Goal: Information Seeking & Learning: Understand process/instructions

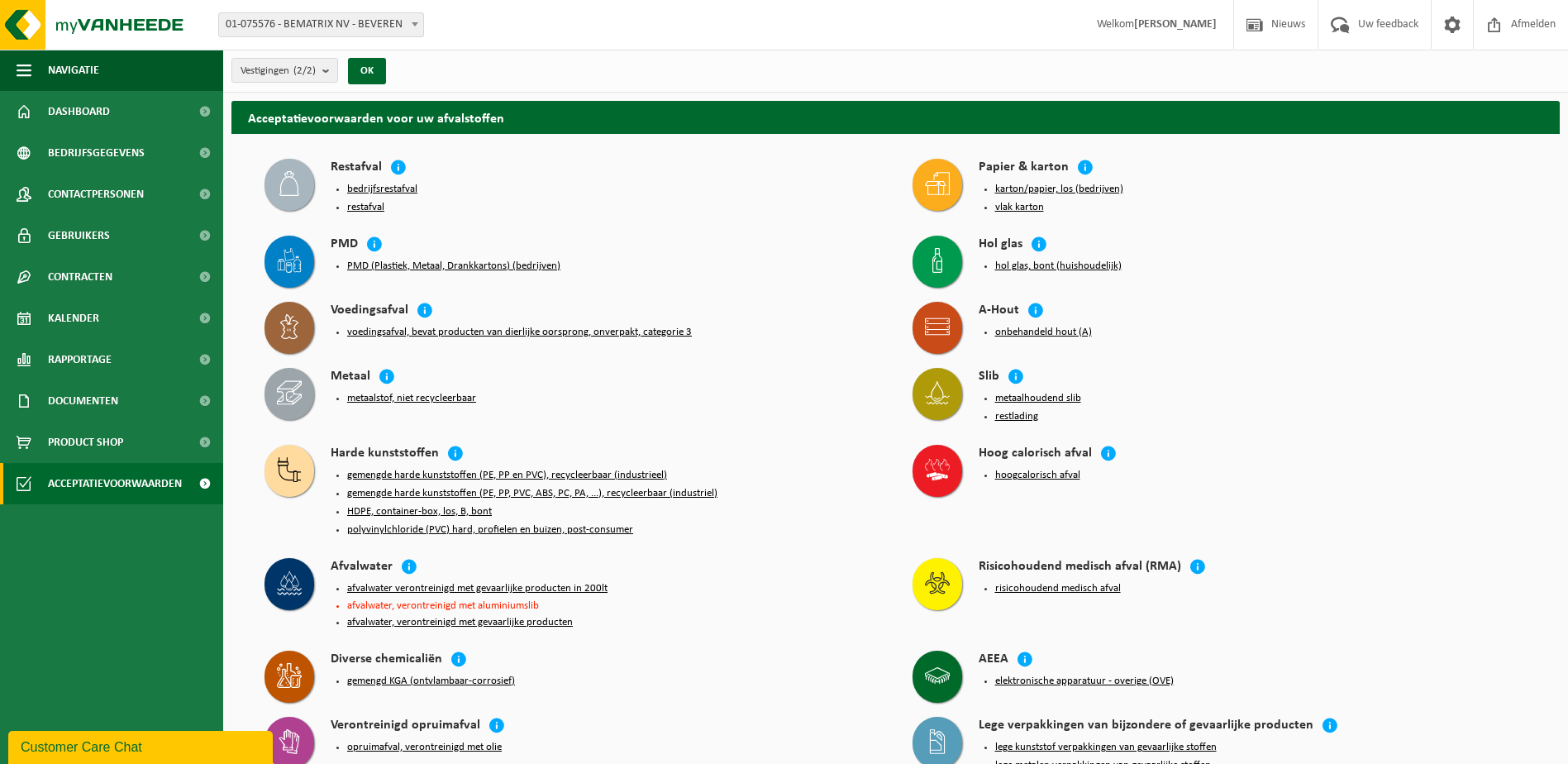
click at [399, 191] on button "bedrijfsrestafval" at bounding box center [382, 189] width 70 height 14
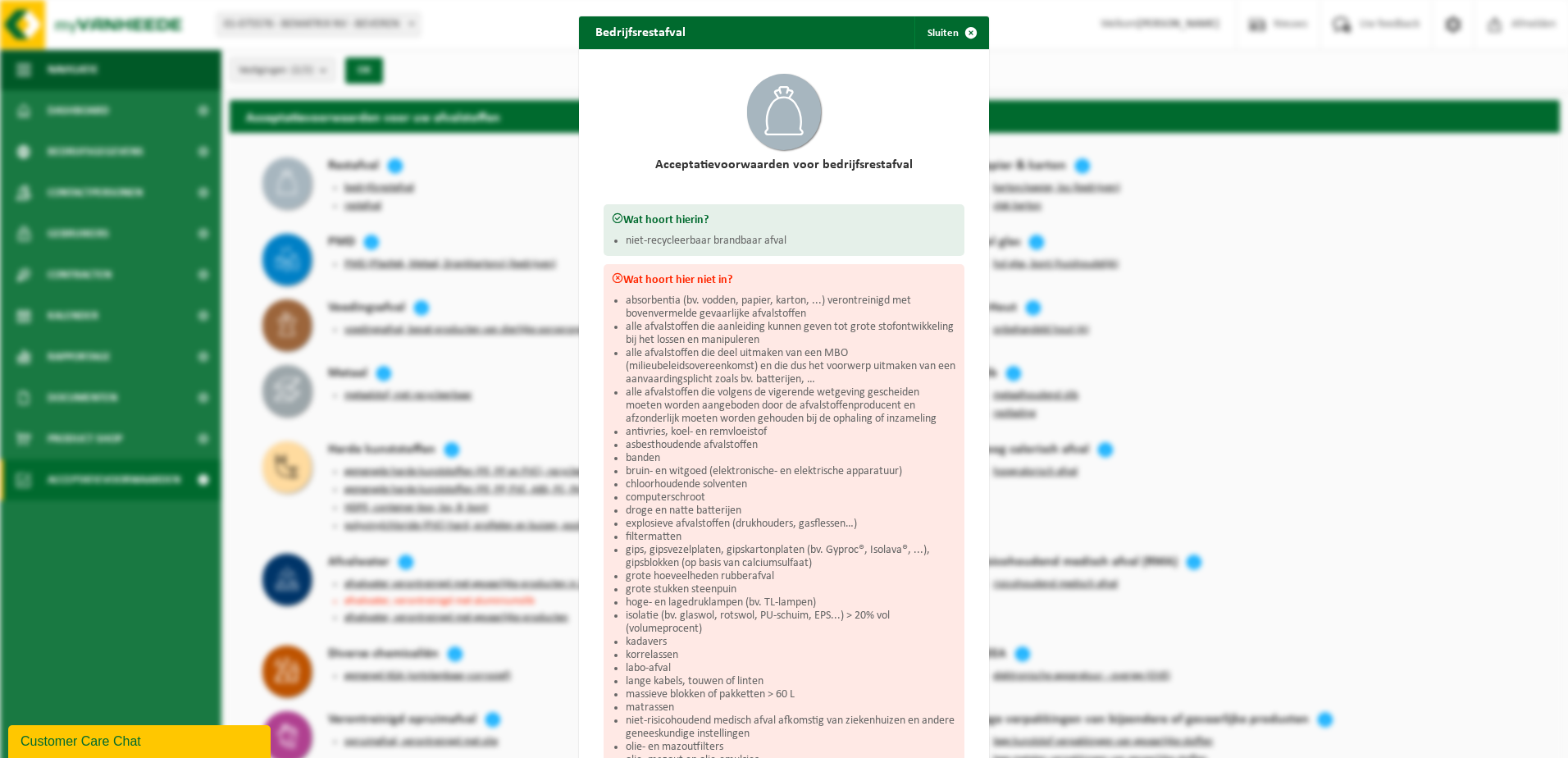
click at [1242, 191] on div "Bedrijfsrestafval Sluiten Acceptatievoorwaarden voor bedrijfsrestafval Wat hoor…" at bounding box center [784, 379] width 1568 height 758
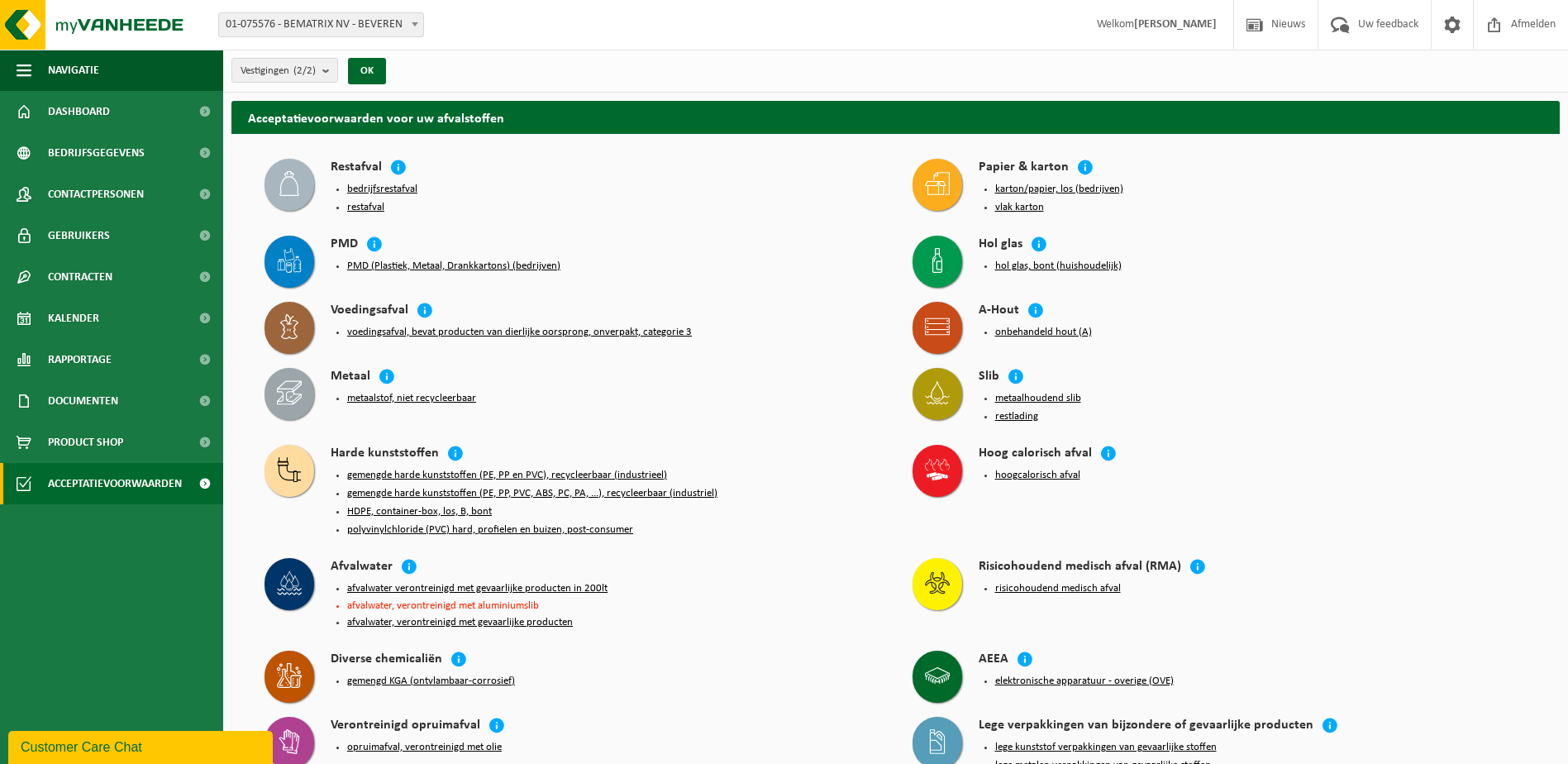
click at [386, 396] on button "metaalstof, niet recycleerbaar" at bounding box center [411, 398] width 129 height 14
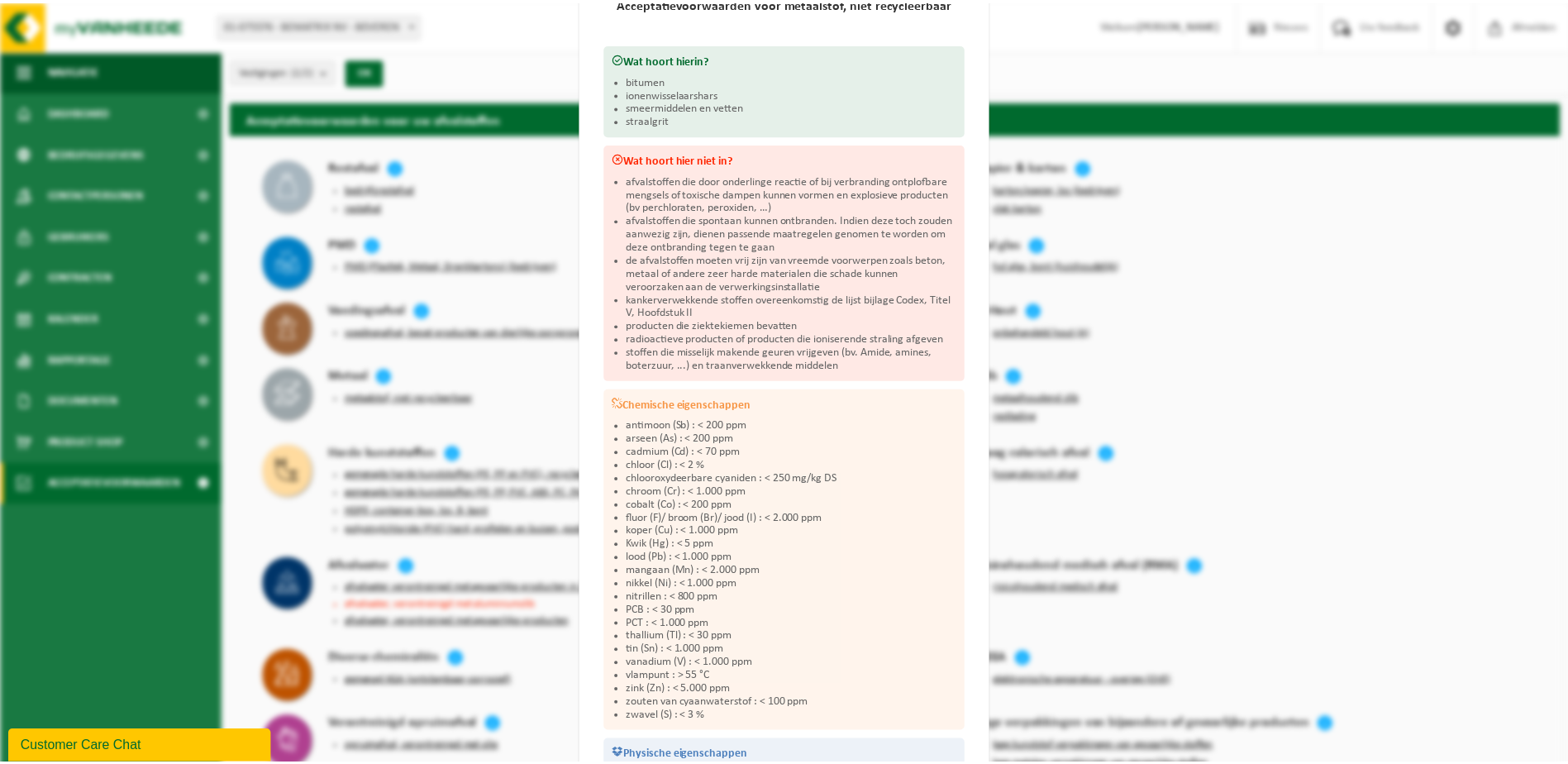
scroll to position [121, 0]
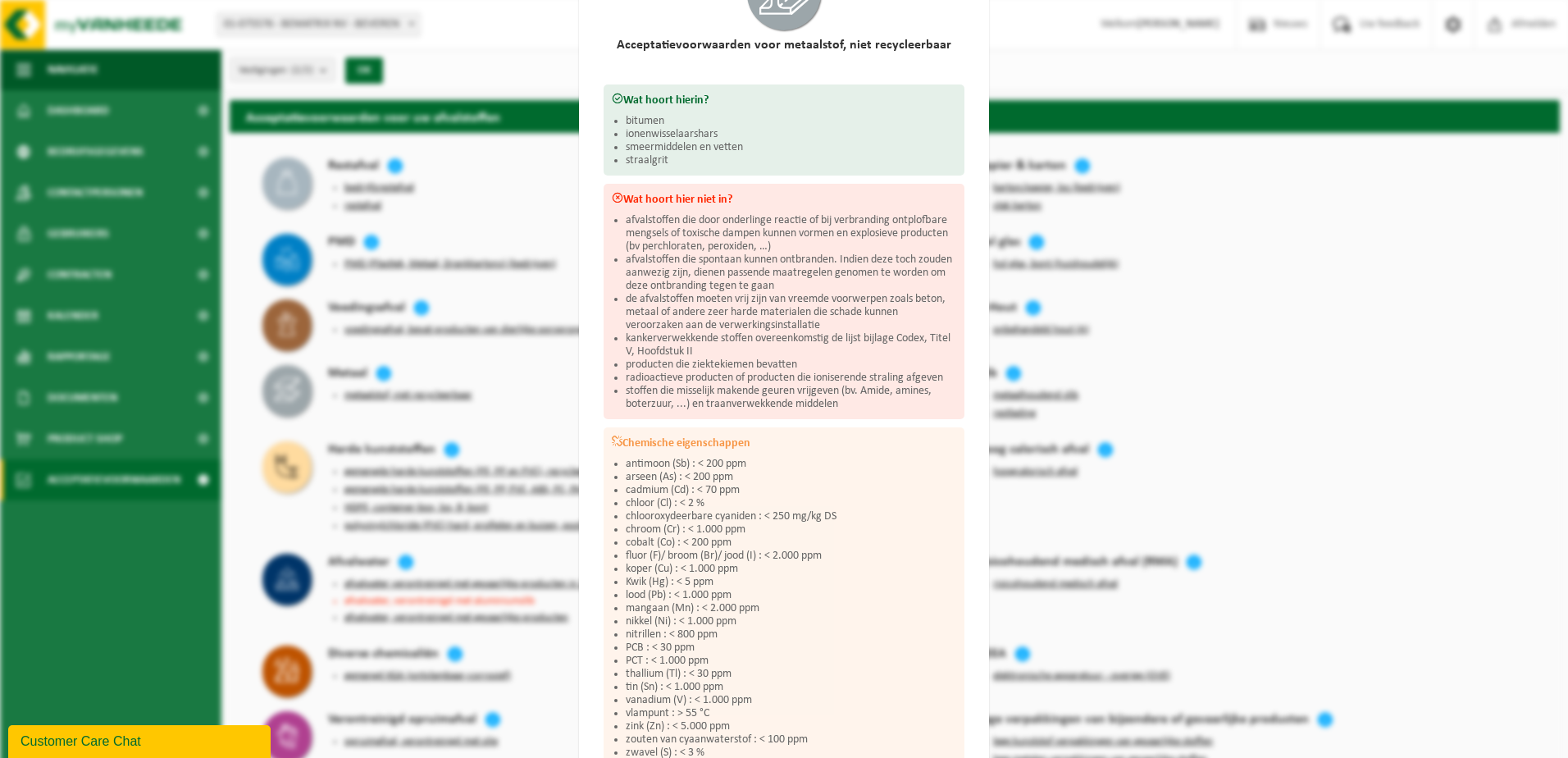
click at [474, 187] on div "Metaalstof, niet recycleerbaar Sluiten Acceptatievoorwaarden voor metaalstof, n…" at bounding box center [784, 379] width 1568 height 758
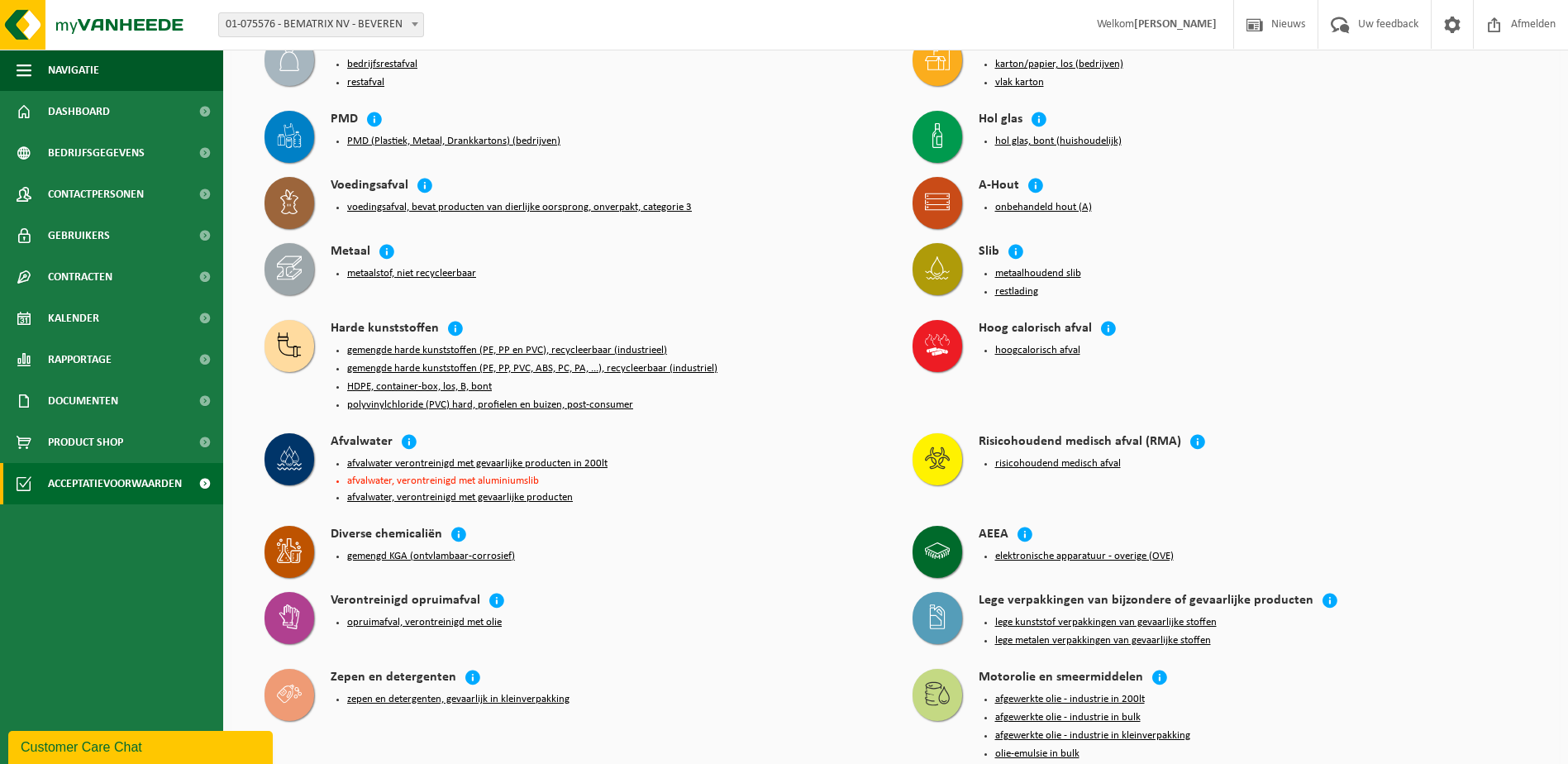
scroll to position [165, 0]
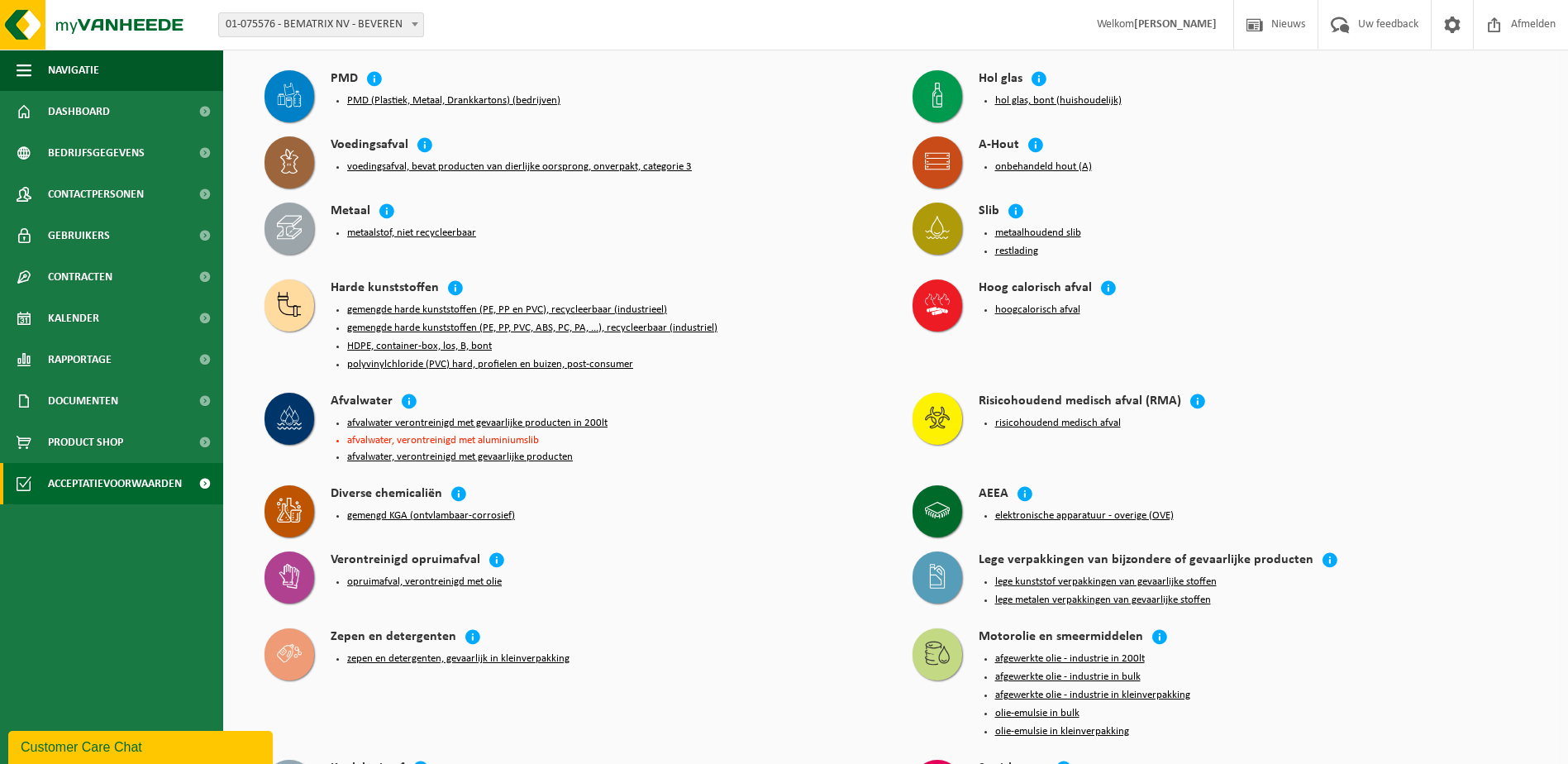
click at [422, 309] on ul "gemengde harde kunststoffen (PE, PP en PVC), recycleerbaar (industrieel) gemeng…" at bounding box center [612, 337] width 532 height 68
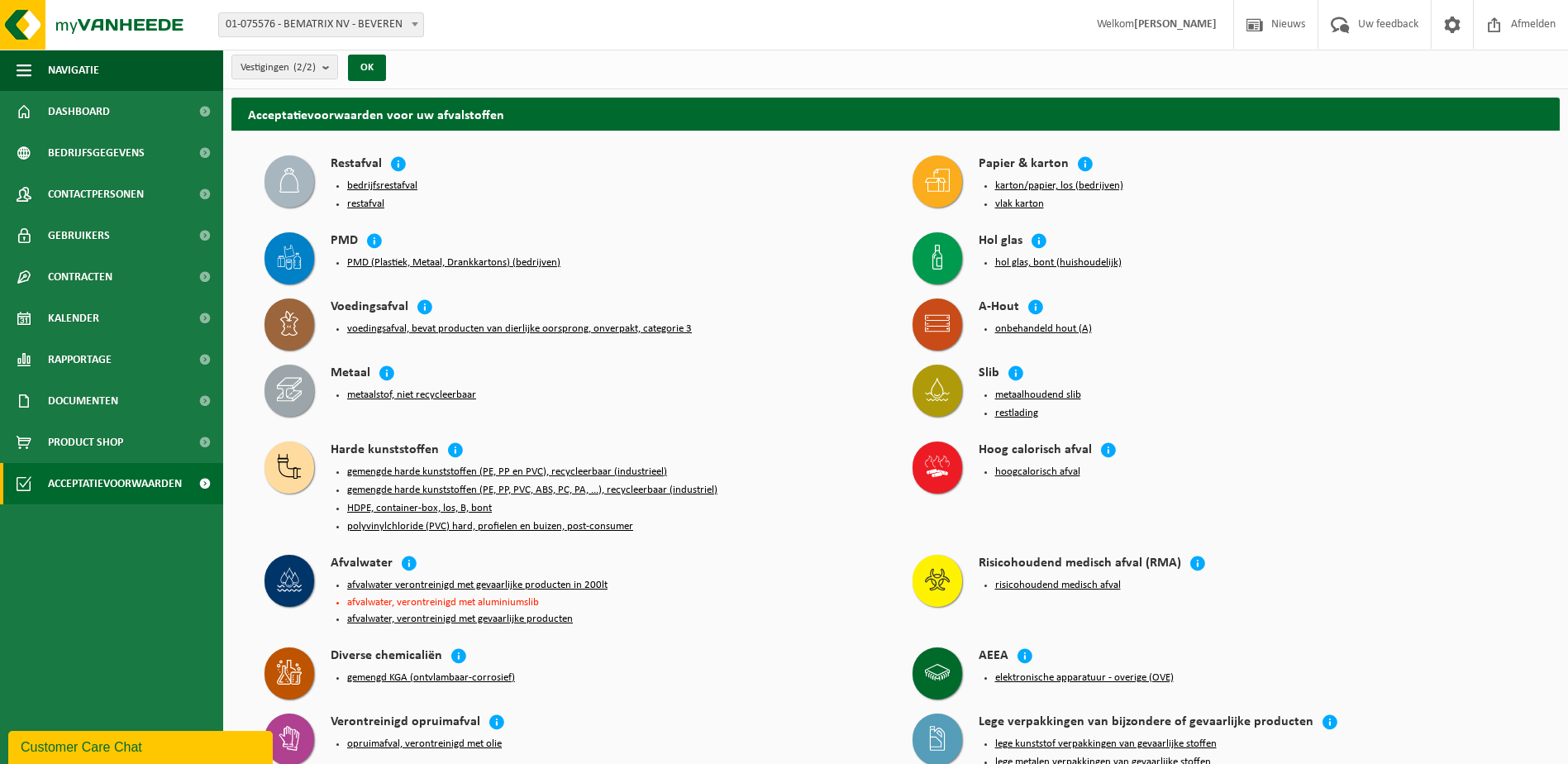
scroll to position [0, 0]
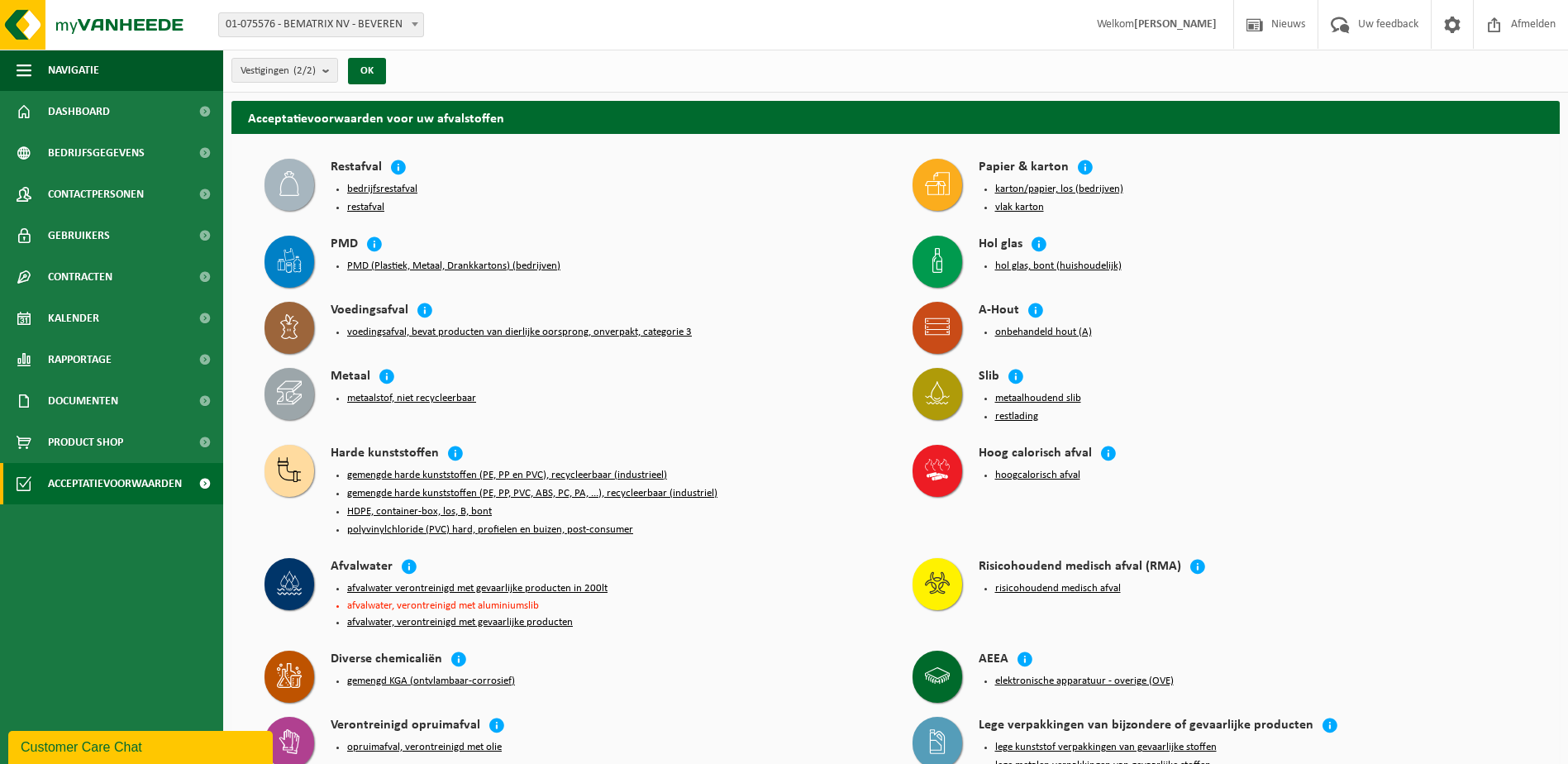
click at [531, 489] on button "gemengde harde kunststoffen (PE, PP, PVC, ABS, PC, PA, ...), recycleerbaar (ind…" at bounding box center [532, 493] width 370 height 14
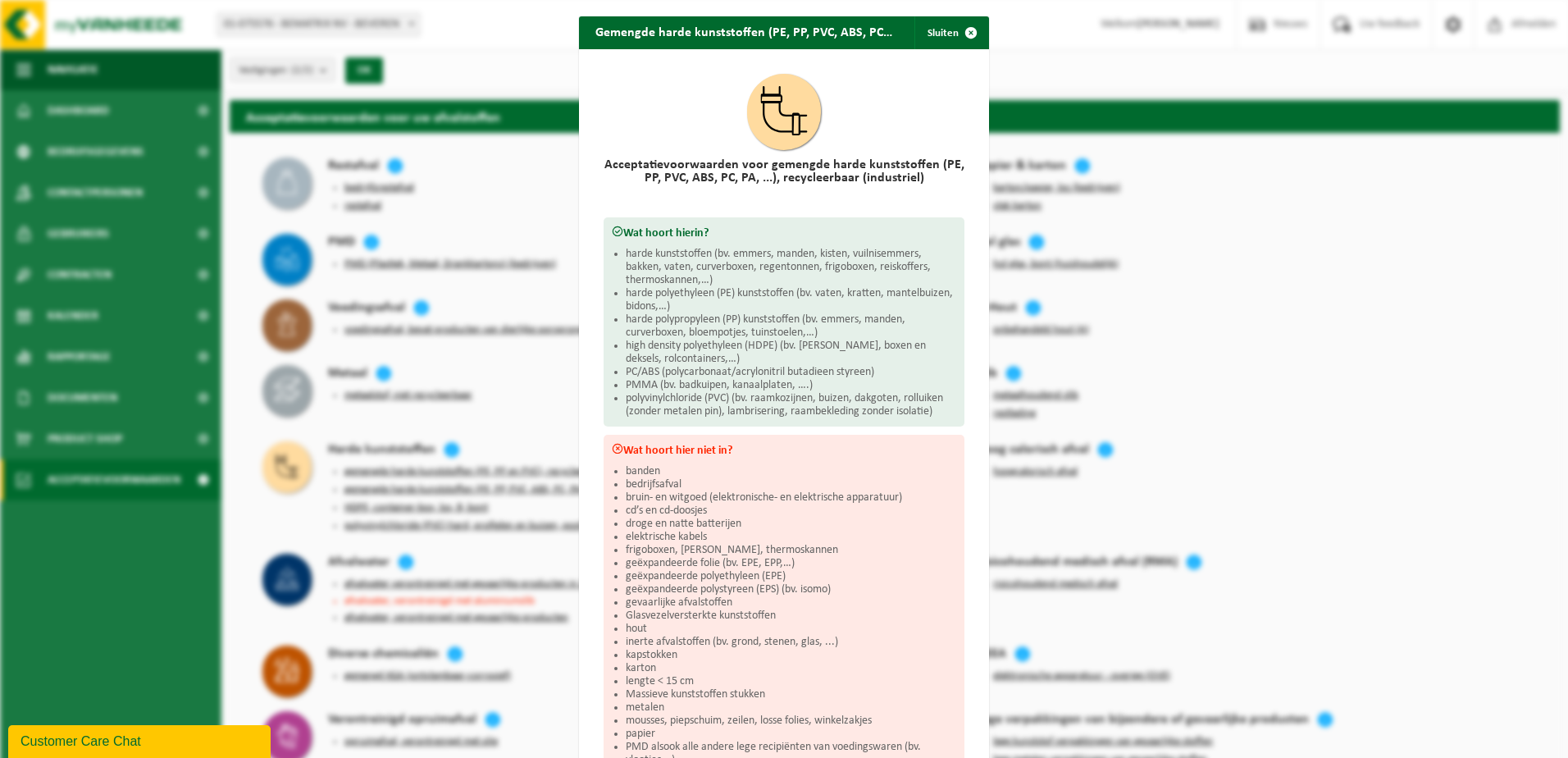
click at [526, 359] on div "Gemengde harde kunststoffen (PE, PP, PVC, ABS, PC, PA, ...), recycleerbaar (ind…" at bounding box center [784, 379] width 1568 height 758
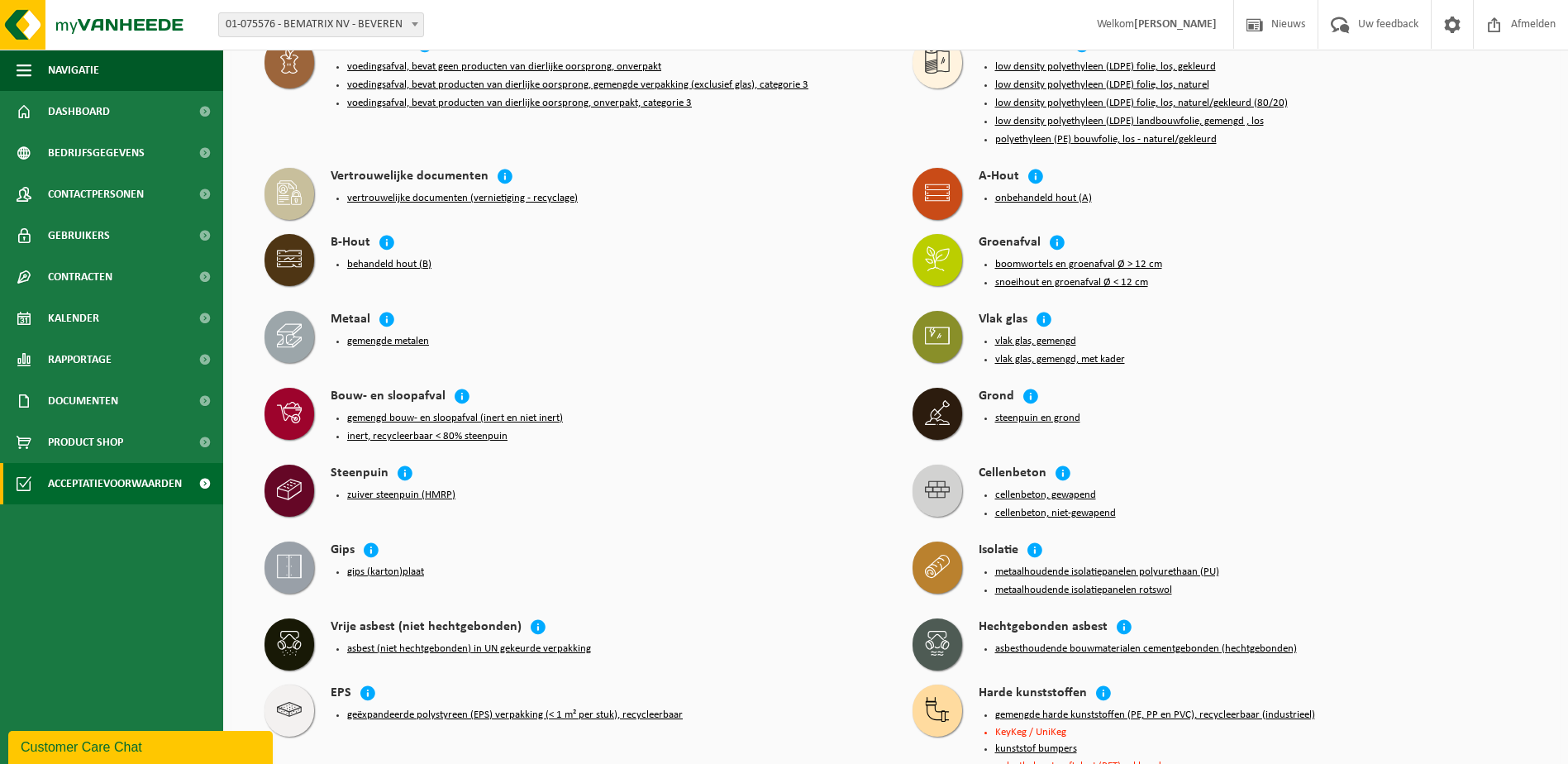
scroll to position [1323, 0]
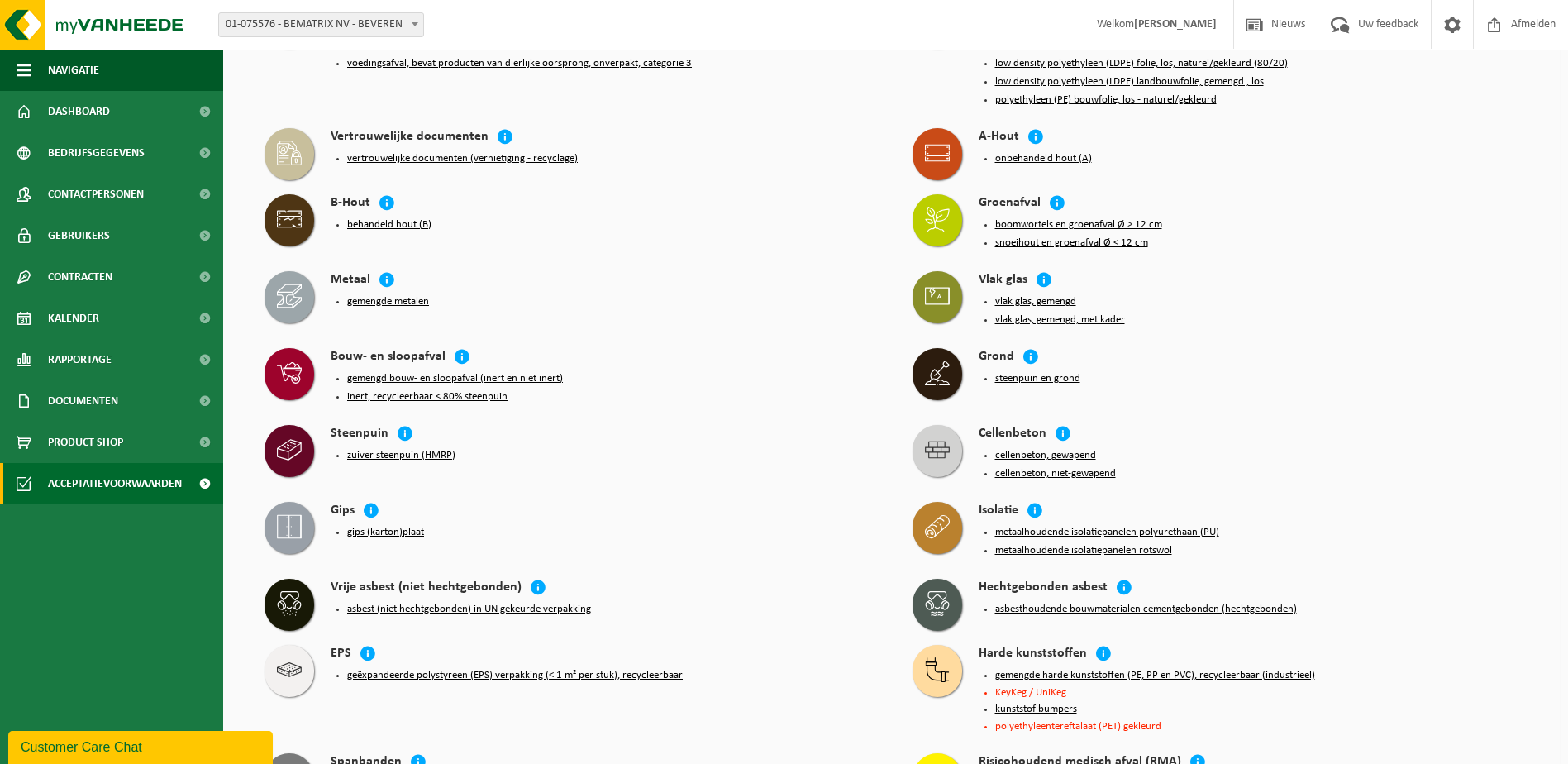
click at [1234, 669] on button "gemengde harde kunststoffen (PE, PP en PVC), recycleerbaar (industrieel)" at bounding box center [1155, 675] width 320 height 14
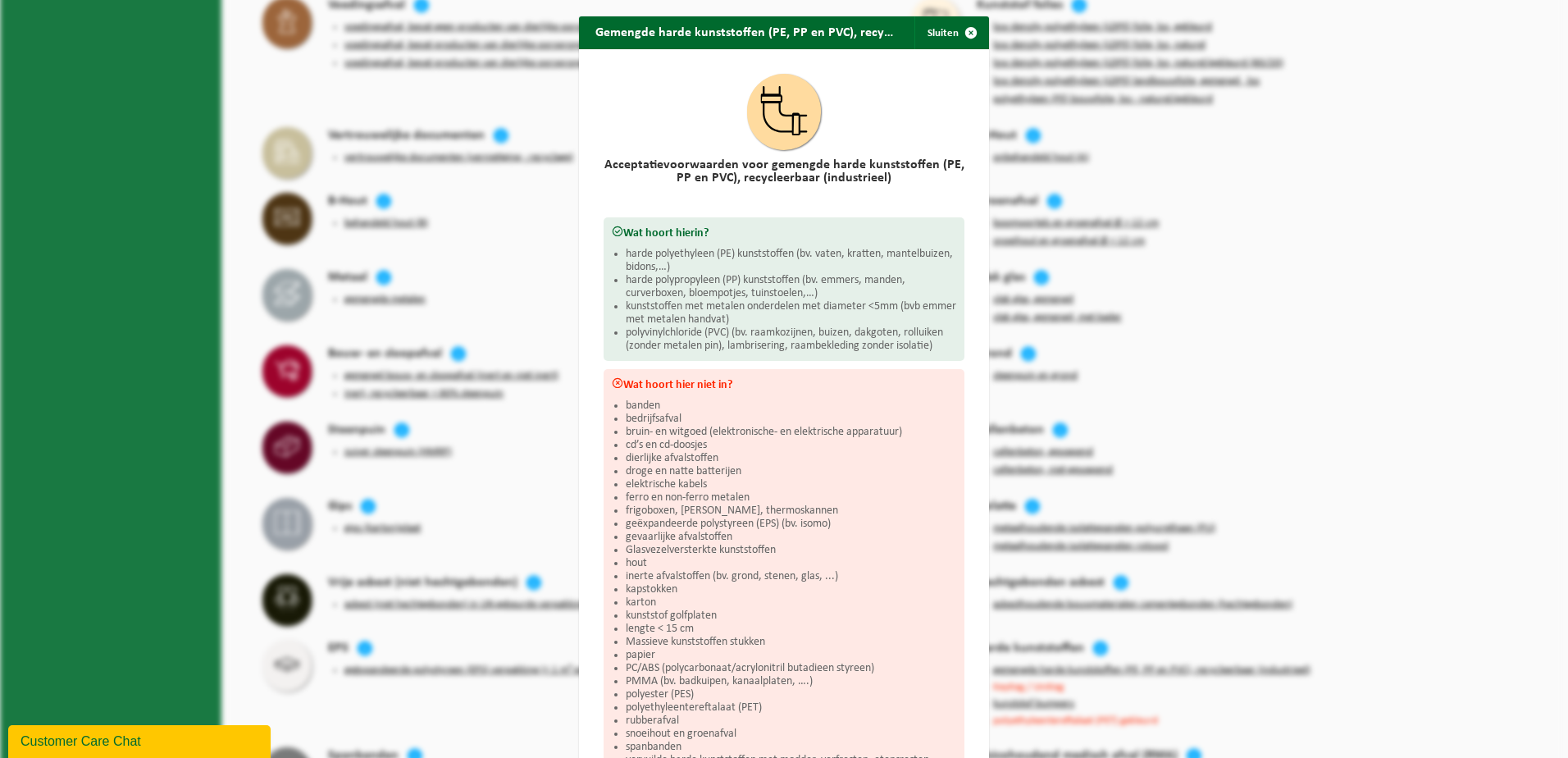
click at [538, 380] on div "Gemengde harde kunststoffen (PE, PP en PVC), recycleerbaar (industrieel) Sluite…" at bounding box center [784, 379] width 1568 height 758
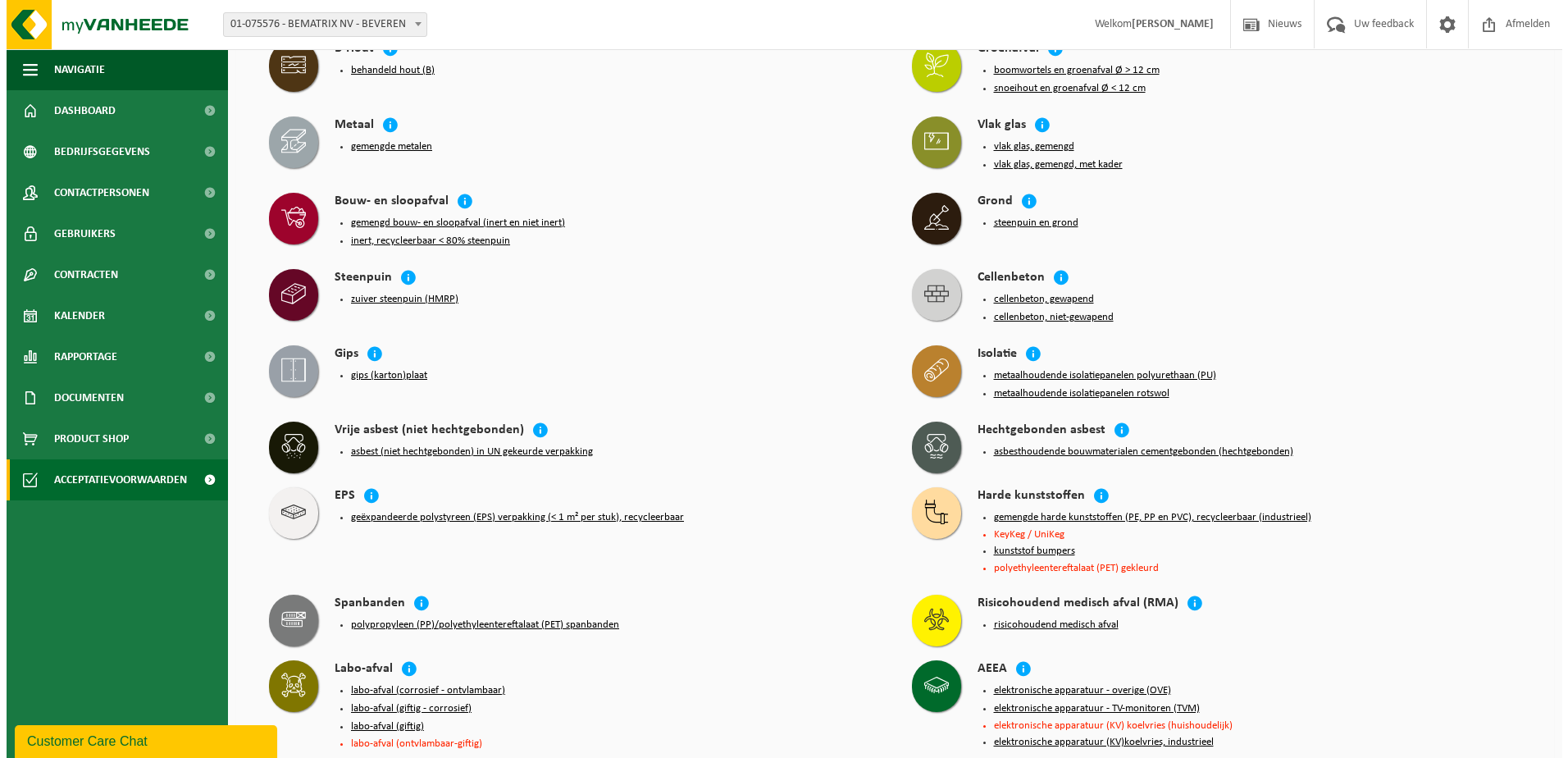
scroll to position [1477, 0]
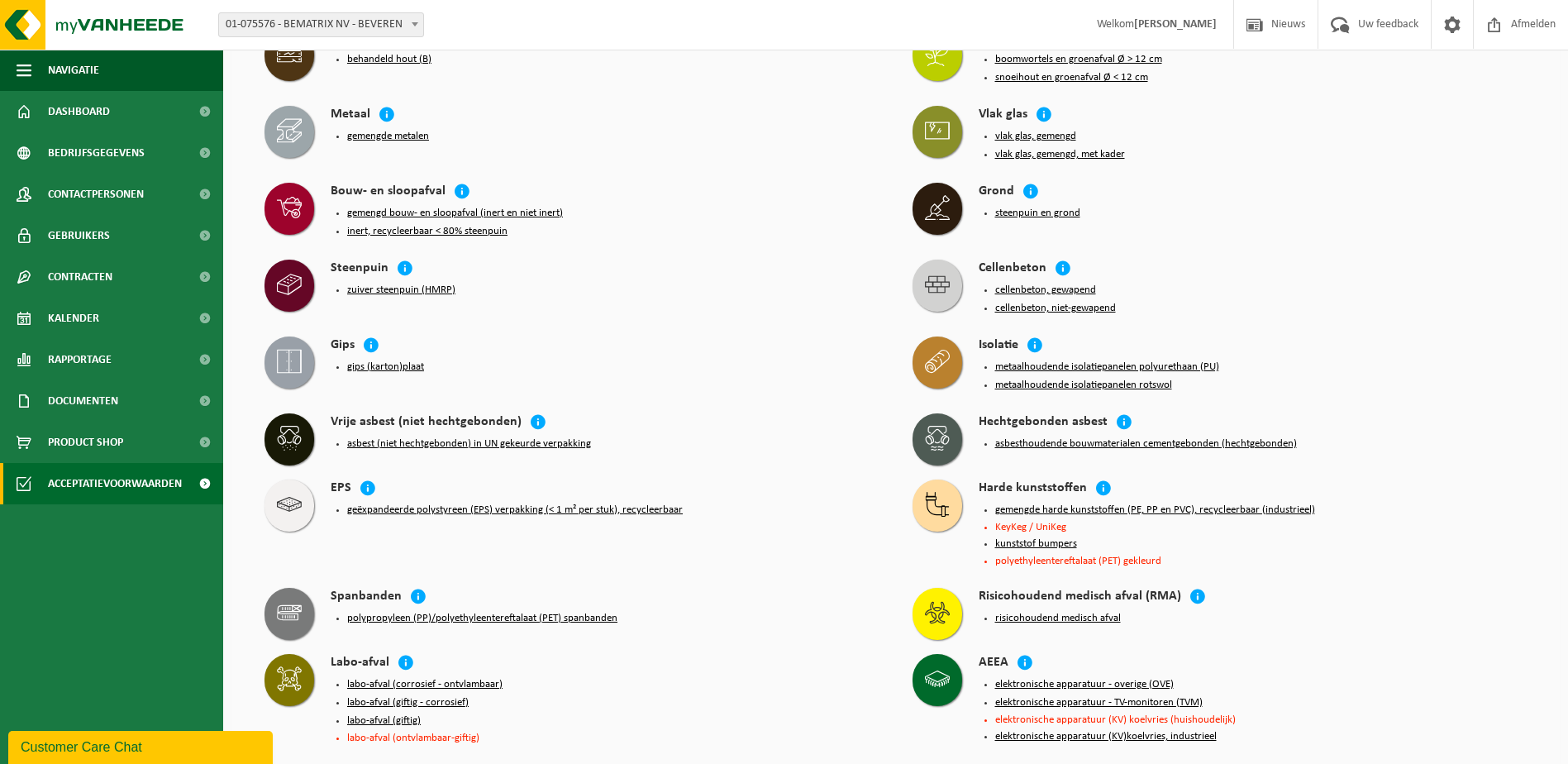
click at [547, 607] on div "polypropyleen (PP)/polyethyleentereftalaat (PET) spanbanden" at bounding box center [605, 619] width 549 height 23
click at [543, 611] on button "polypropyleen (PP)/polyethyleentereftalaat (PET) spanbanden" at bounding box center [481, 618] width 270 height 14
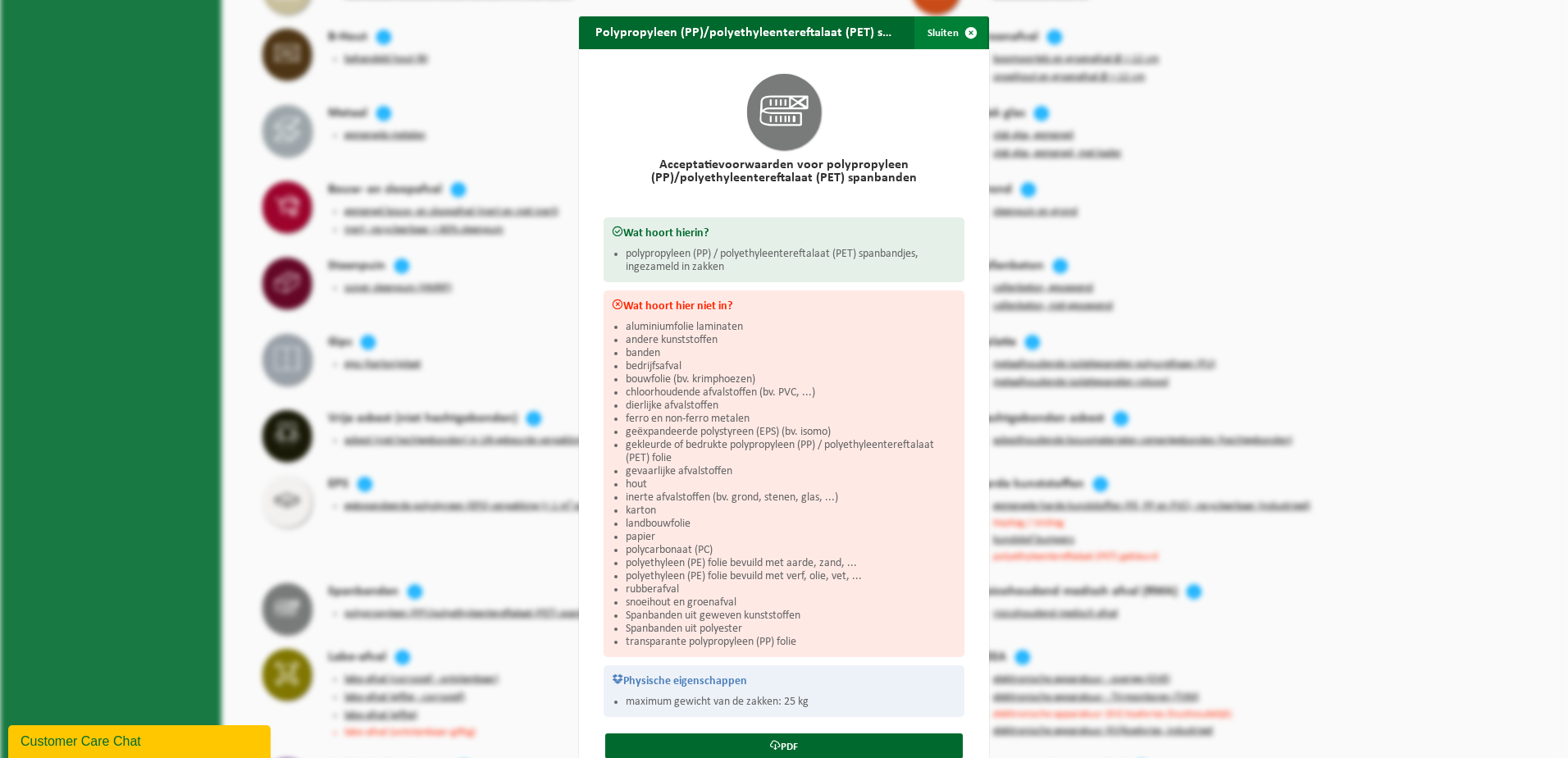
click at [961, 30] on span "button" at bounding box center [970, 32] width 33 height 33
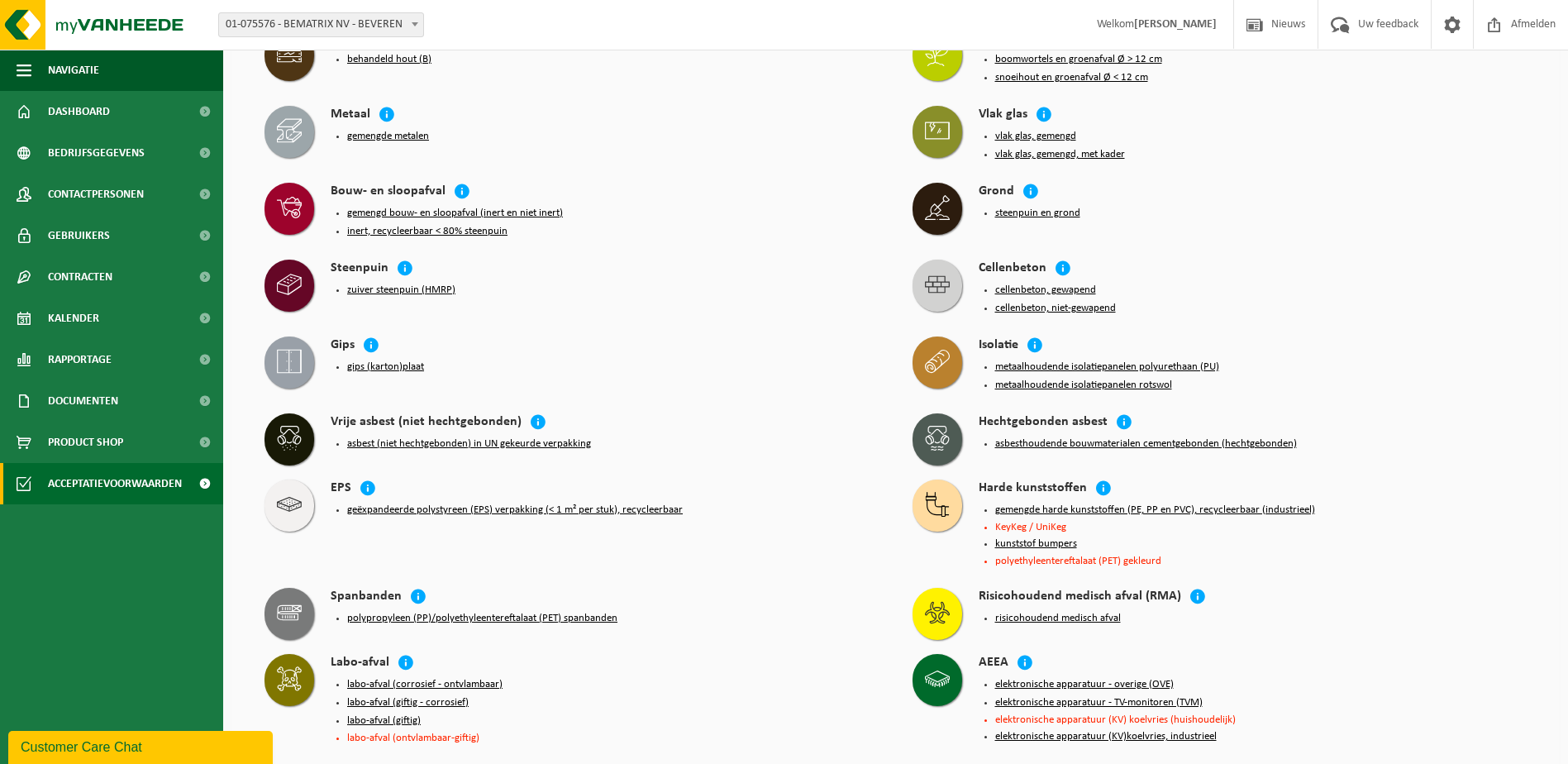
click at [1060, 503] on button "gemengde harde kunststoffen (PE, PP en PVC), recycleerbaar (industrieel)" at bounding box center [1155, 509] width 320 height 14
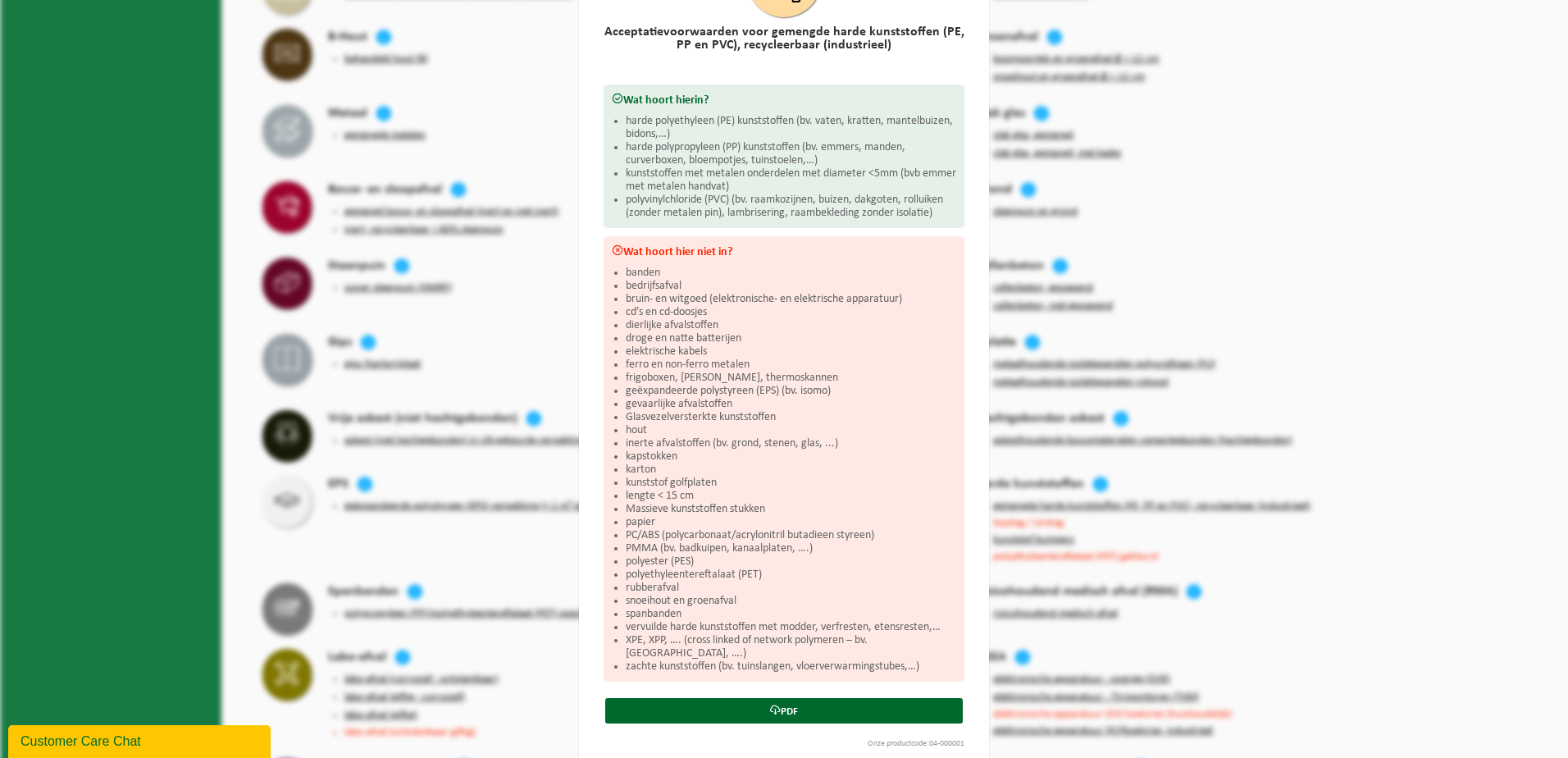
scroll to position [152, 0]
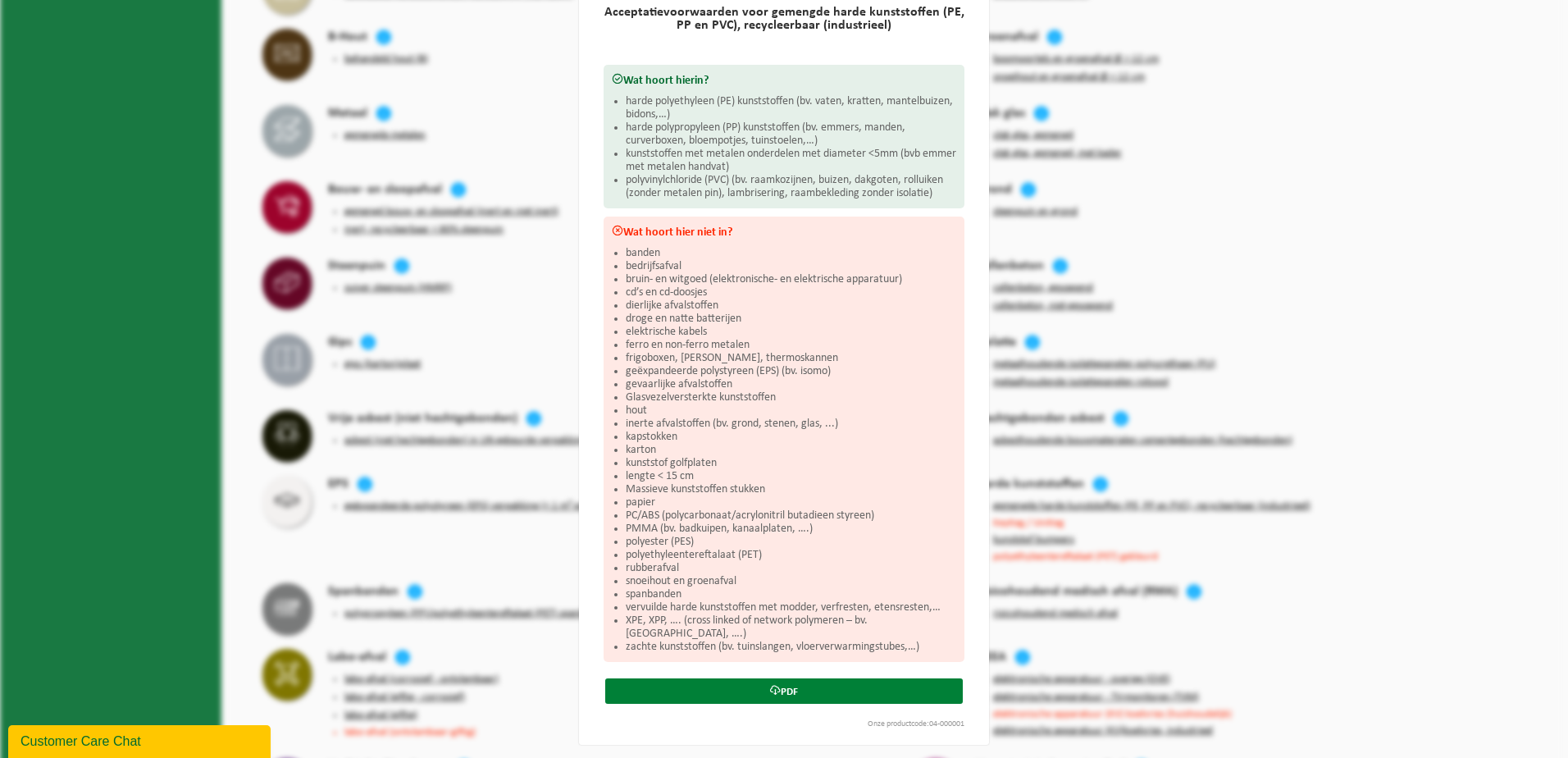
click at [783, 678] on link "PDF" at bounding box center [784, 691] width 358 height 25
